Goal: Find specific page/section: Find specific page/section

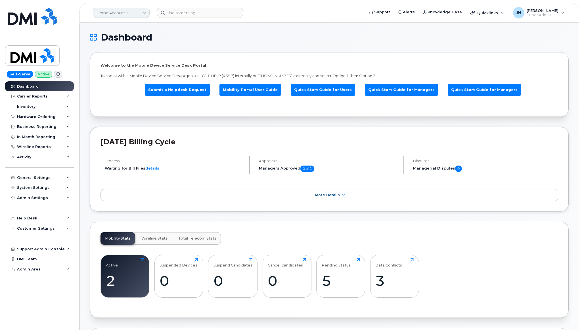
click at [123, 10] on link "Demo Account 1" at bounding box center [121, 13] width 57 height 10
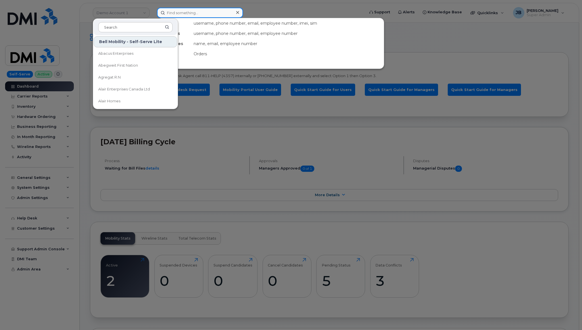
click at [197, 16] on input at bounding box center [200, 13] width 86 height 10
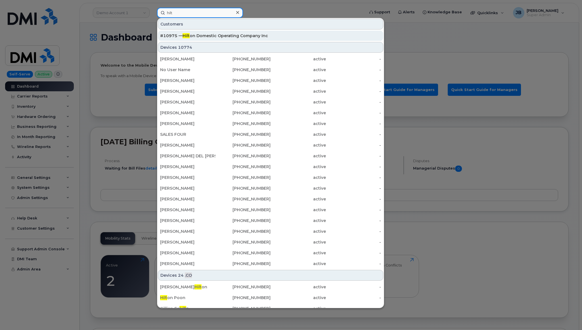
type input "hilt"
click at [195, 38] on div "#10975 — Hilt on Domestic Operating Company Inc" at bounding box center [270, 36] width 221 height 6
